Goal: Information Seeking & Learning: Learn about a topic

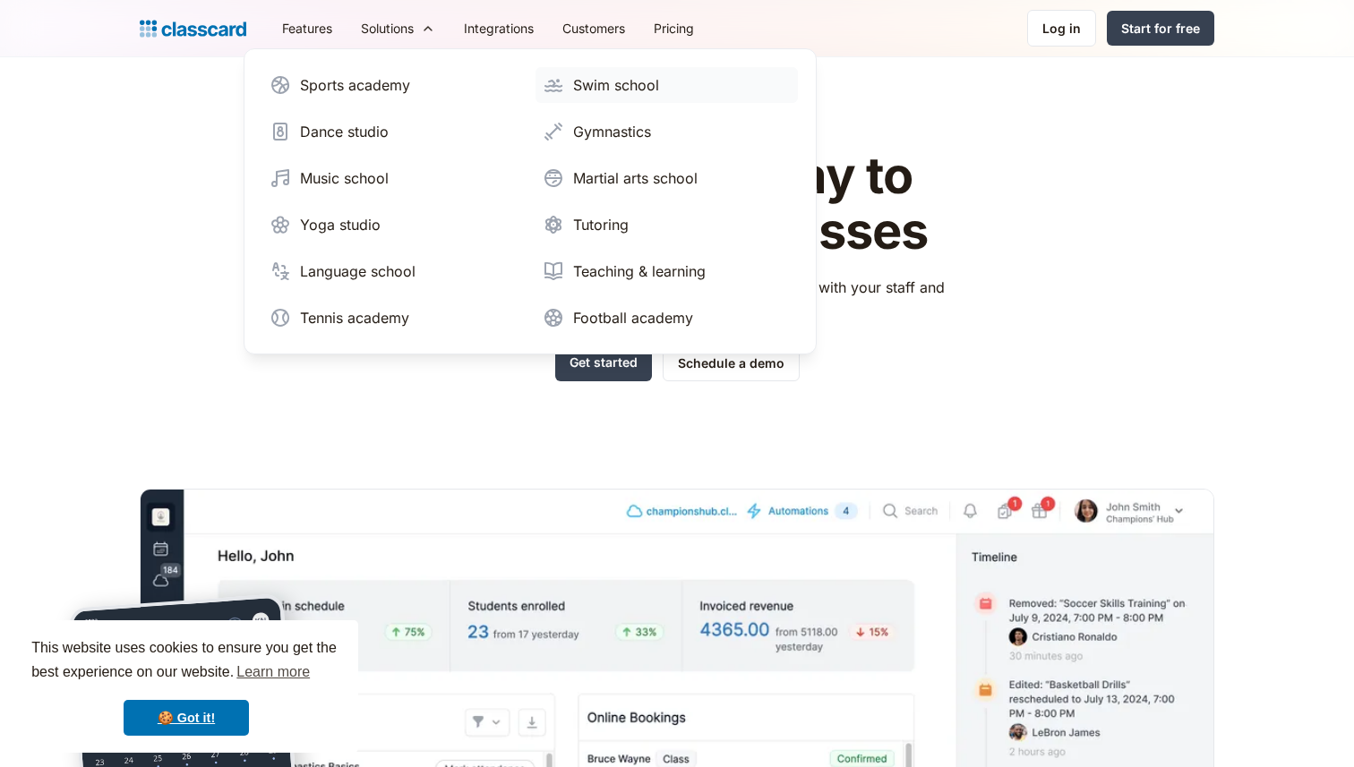
click at [596, 85] on div "Swim school" at bounding box center [616, 84] width 86 height 21
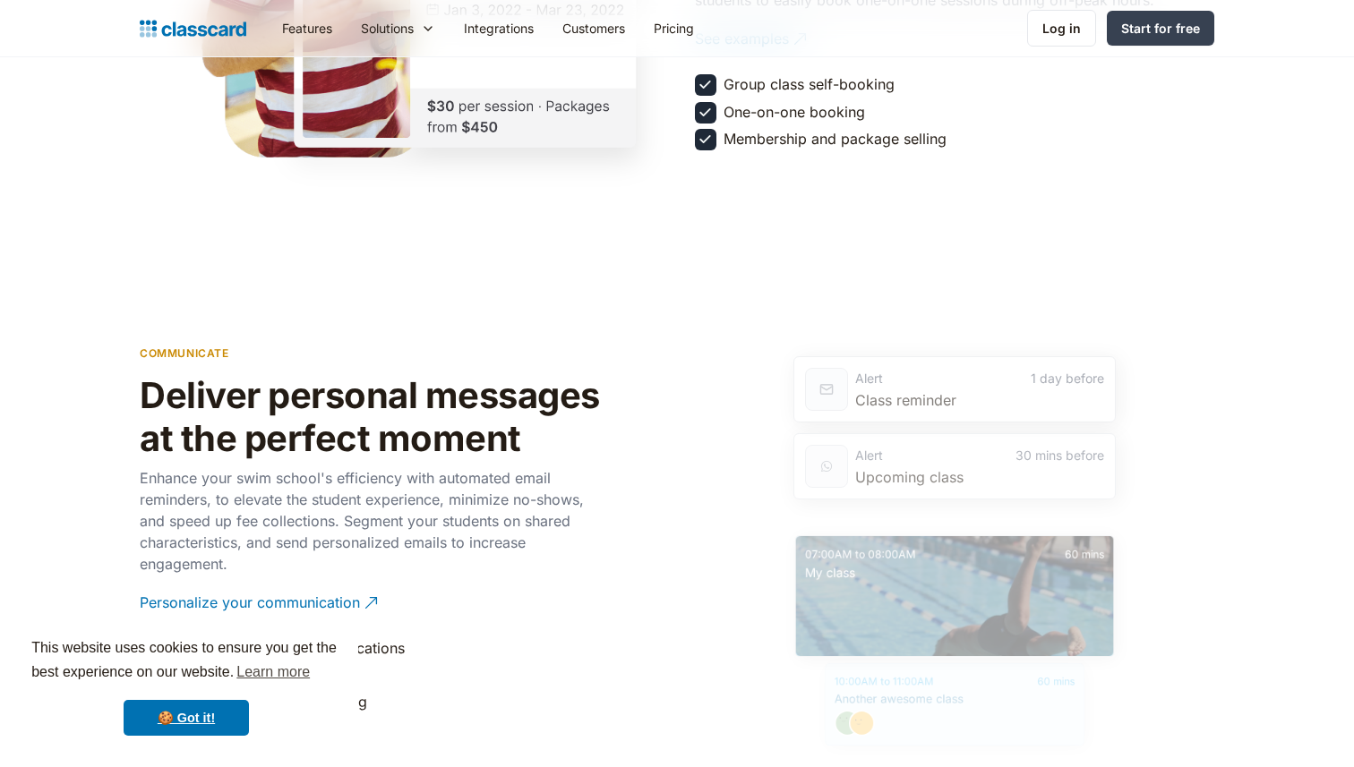
scroll to position [2366, 0]
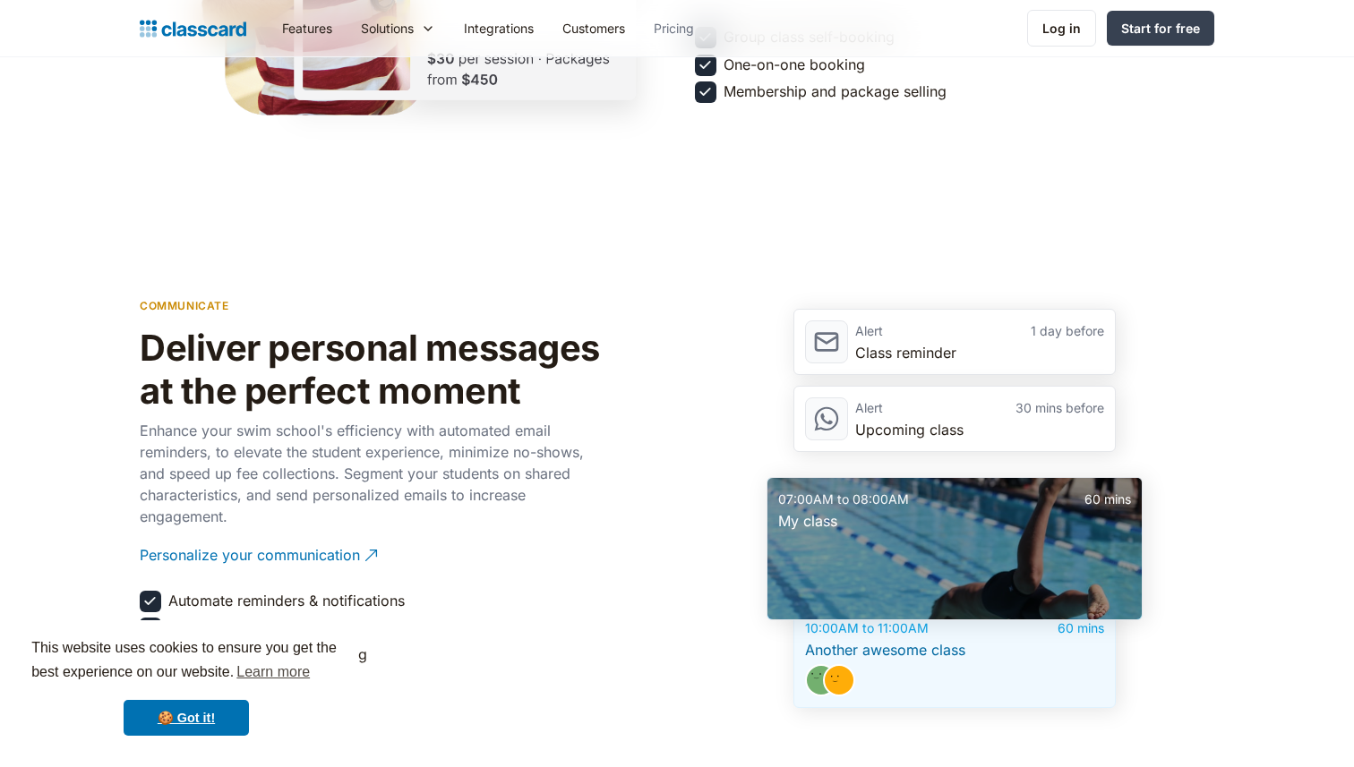
click at [674, 21] on link "Pricing" at bounding box center [673, 28] width 69 height 40
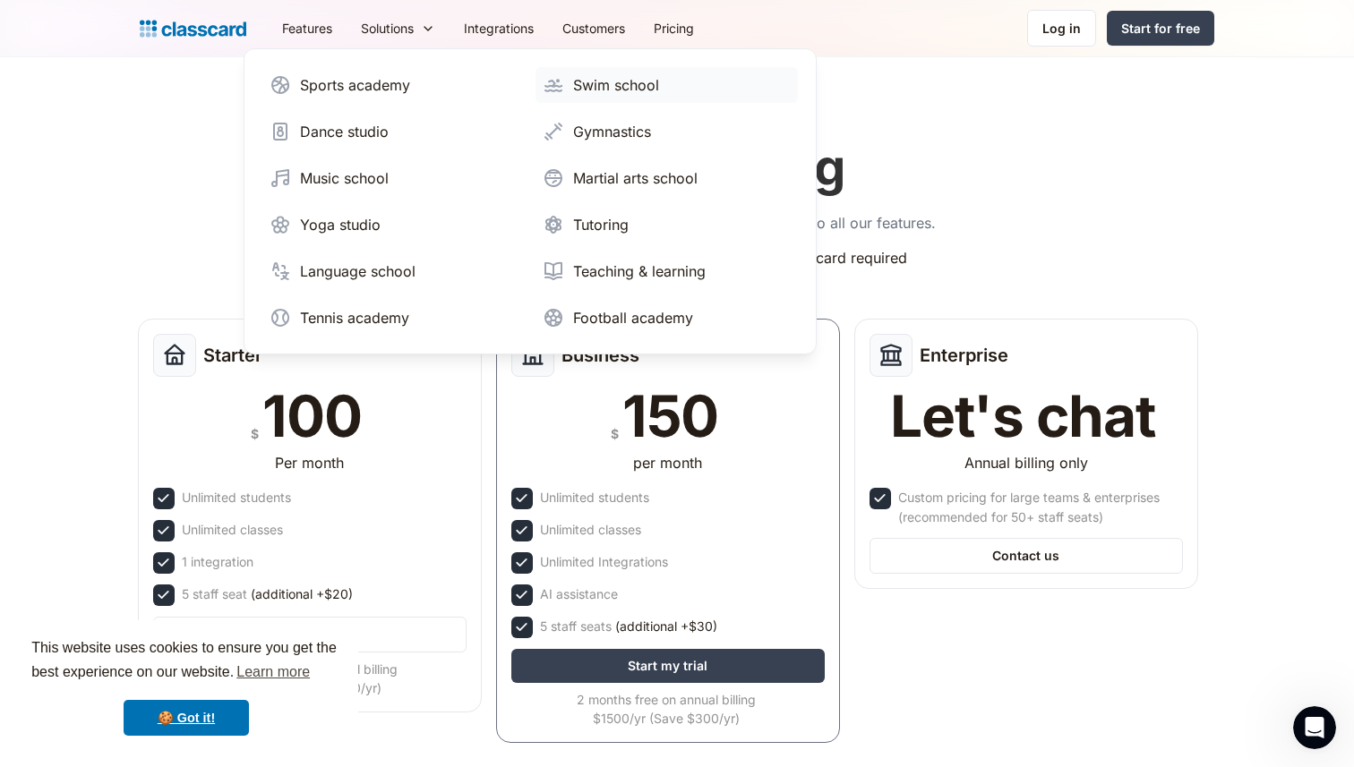
click at [588, 89] on div "Swim school" at bounding box center [616, 84] width 86 height 21
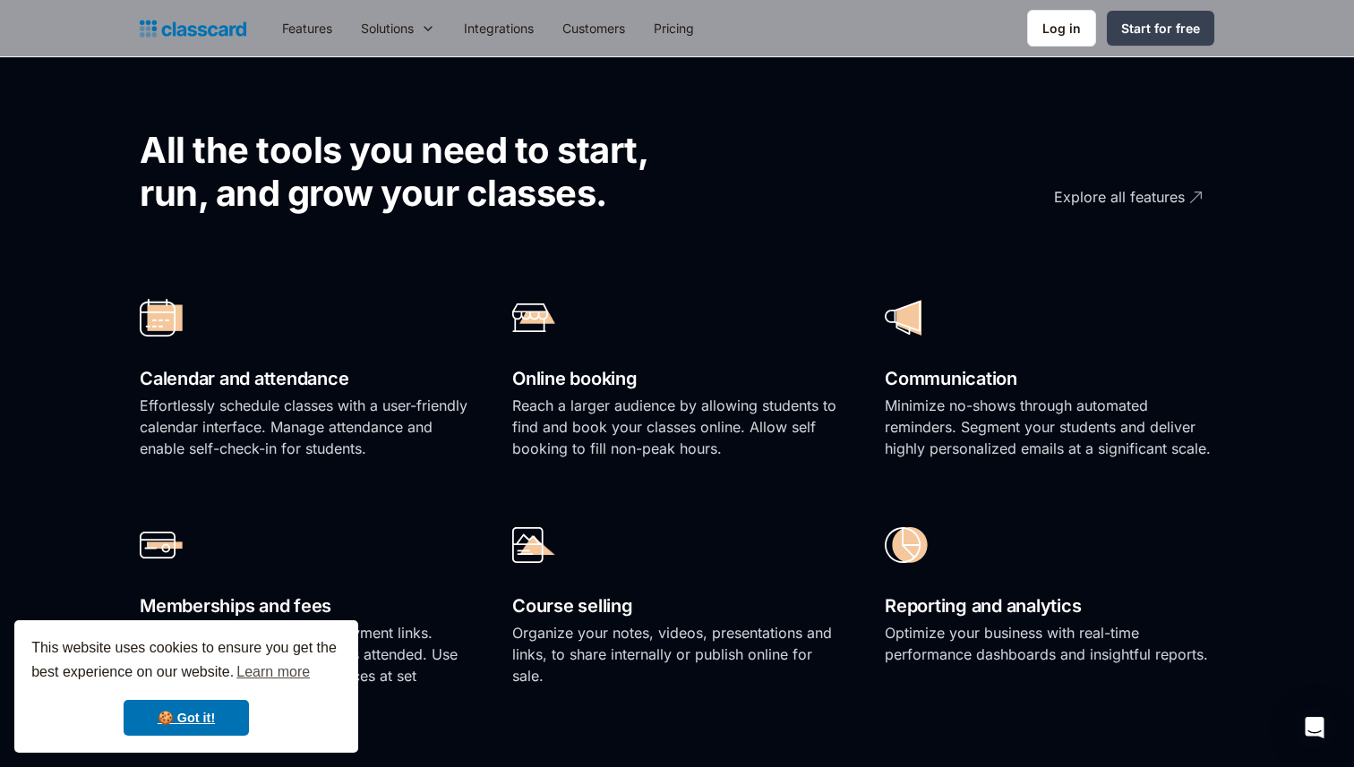
scroll to position [1020, 0]
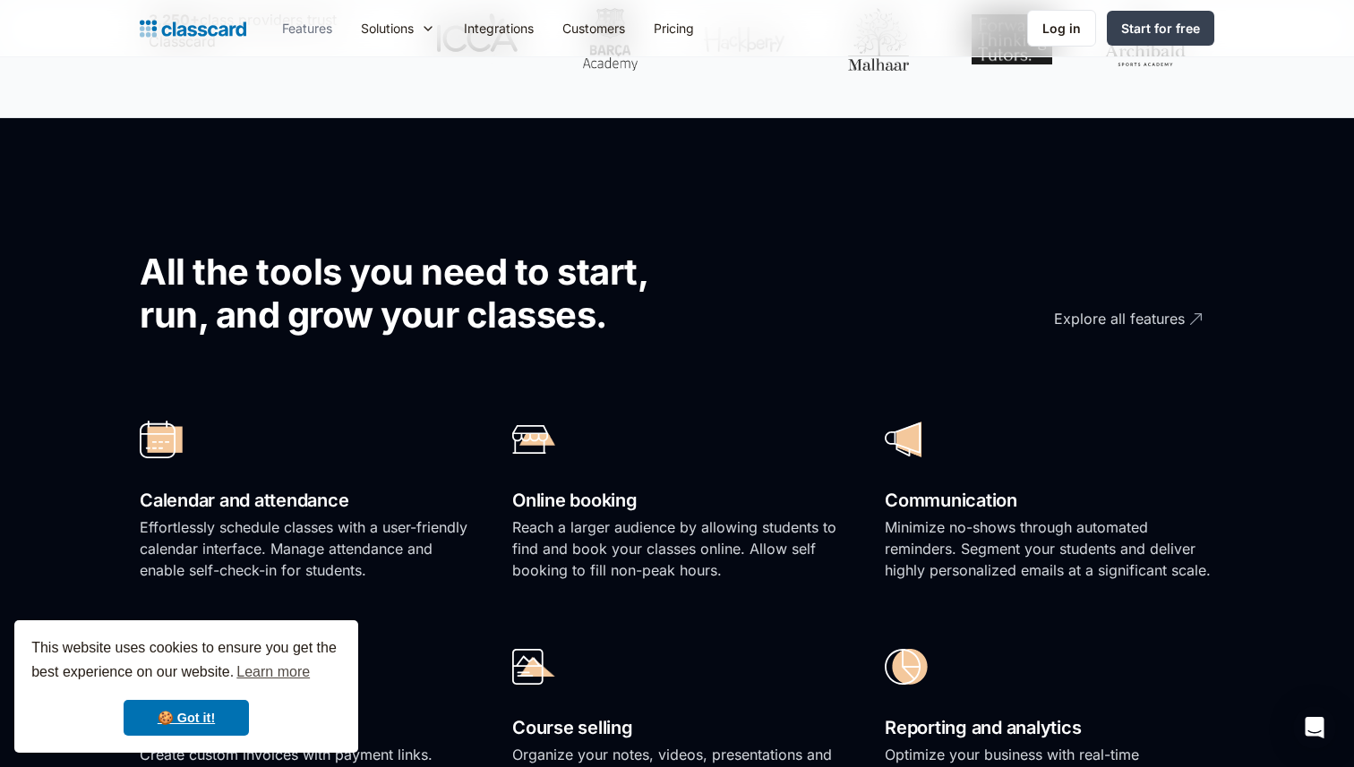
click at [296, 30] on link "Features" at bounding box center [307, 28] width 79 height 40
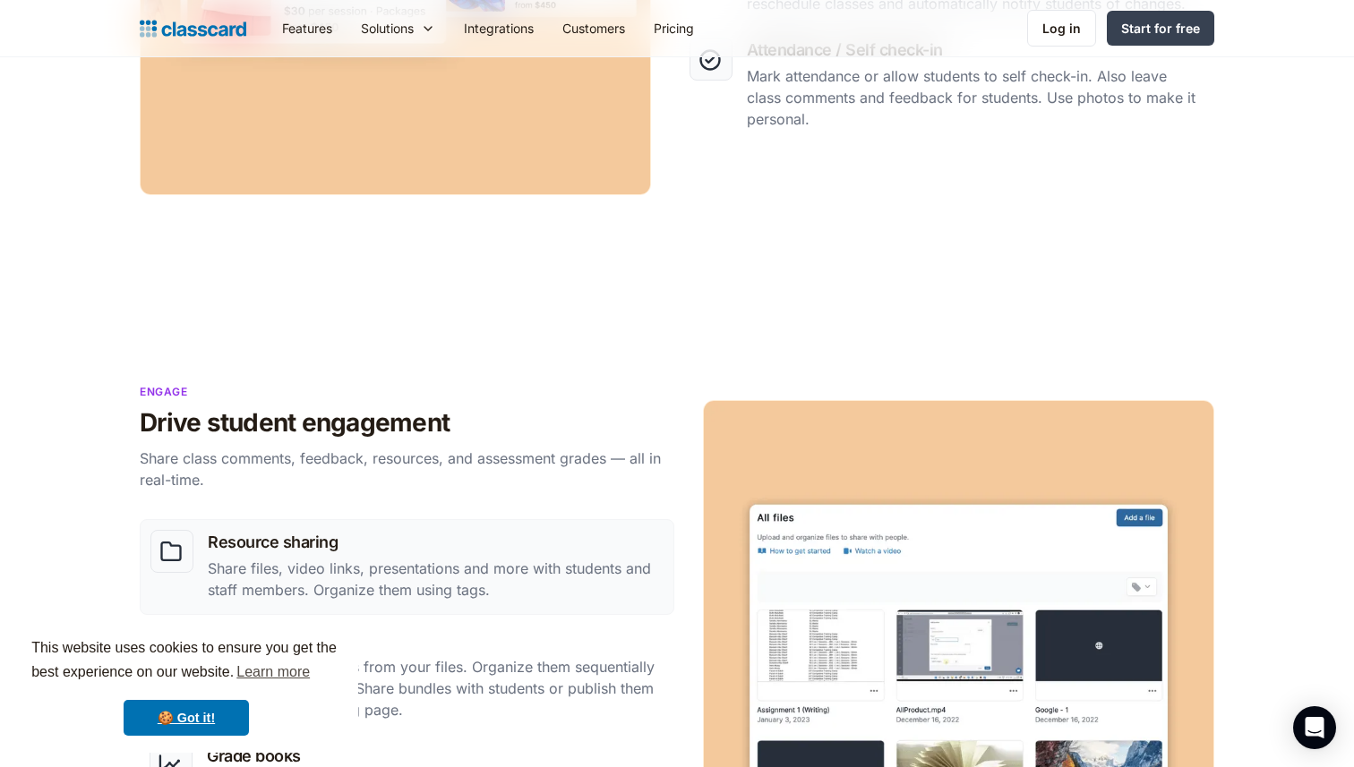
scroll to position [1422, 0]
